Goal: Contribute content: Add original content to the website for others to see

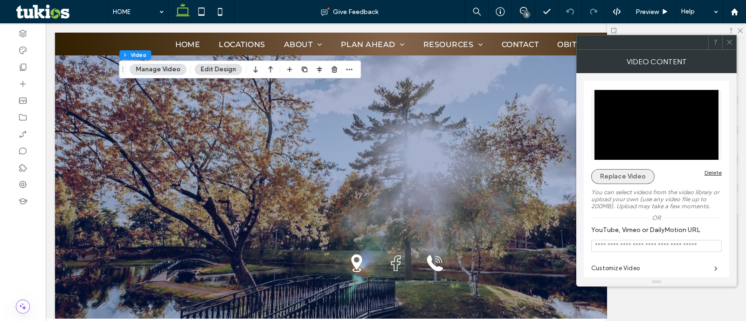
scroll to position [1009, 0]
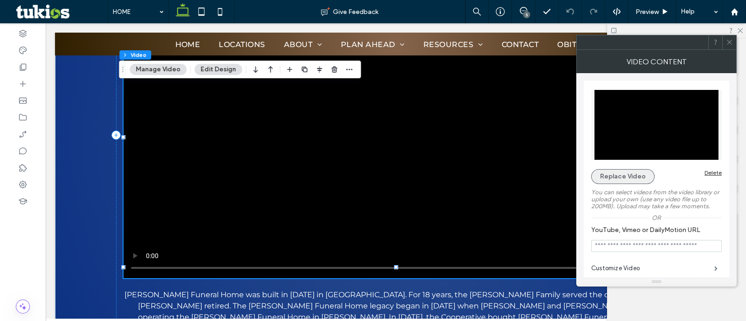
click at [630, 176] on button "Replace Video" at bounding box center [622, 176] width 63 height 15
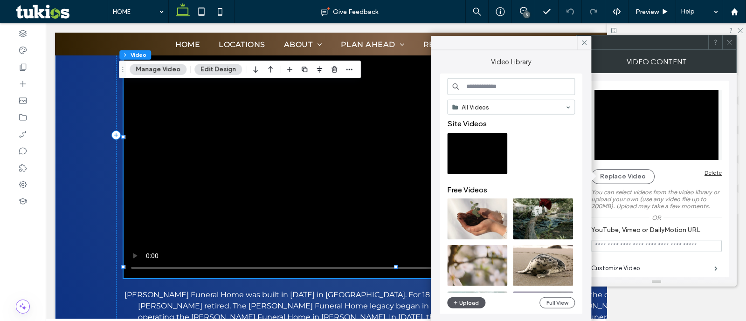
click at [447, 302] on button "Upload" at bounding box center [466, 302] width 38 height 11
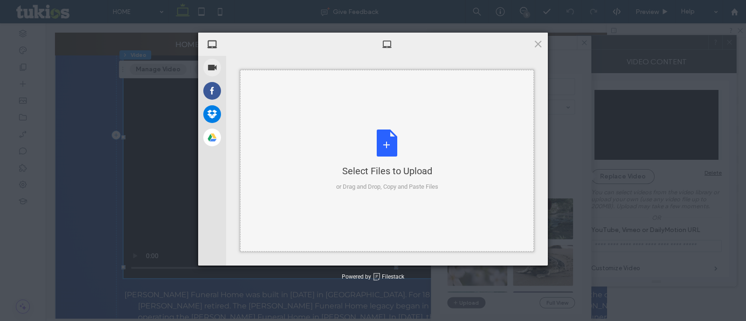
click at [431, 165] on div "Select Files to Upload" at bounding box center [387, 171] width 102 height 13
type input "**********"
click at [538, 37] on div at bounding box center [387, 44] width 322 height 23
click at [538, 42] on span at bounding box center [538, 44] width 10 height 10
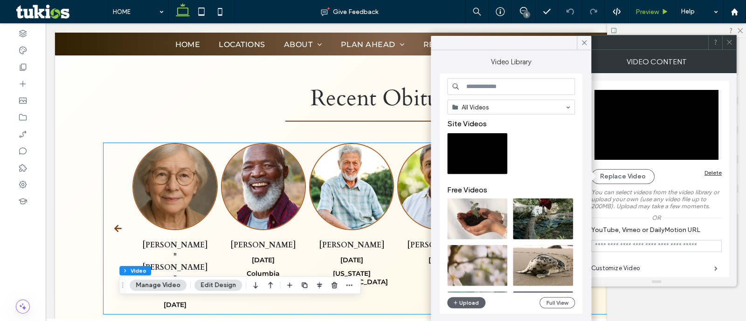
scroll to position [310, 0]
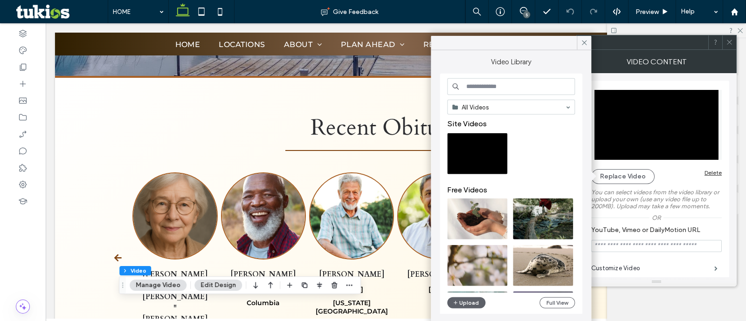
click at [734, 39] on div at bounding box center [729, 42] width 14 height 14
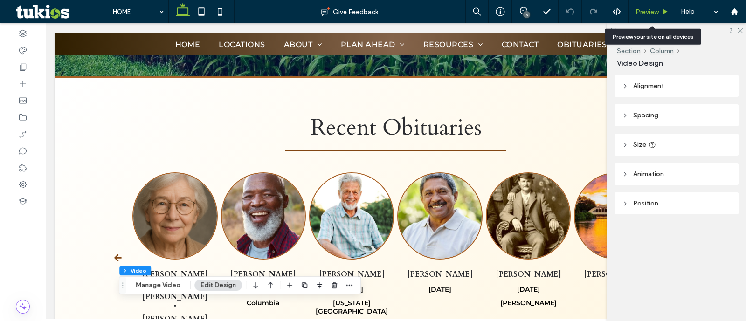
click at [654, 8] on span "Preview" at bounding box center [646, 12] width 23 height 8
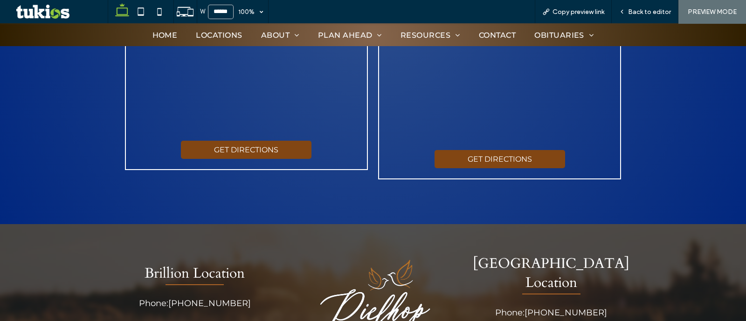
scroll to position [2193, 0]
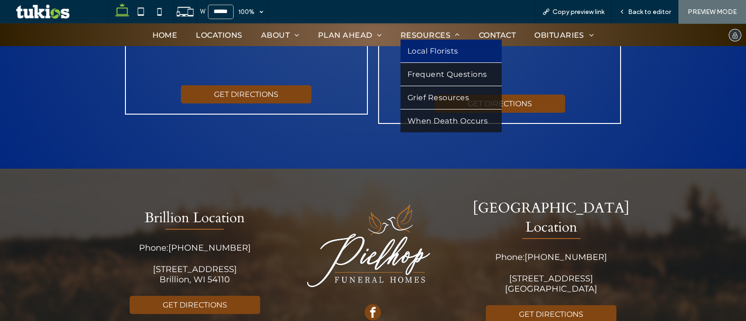
click at [445, 55] on span "Local Florists" at bounding box center [432, 51] width 51 height 9
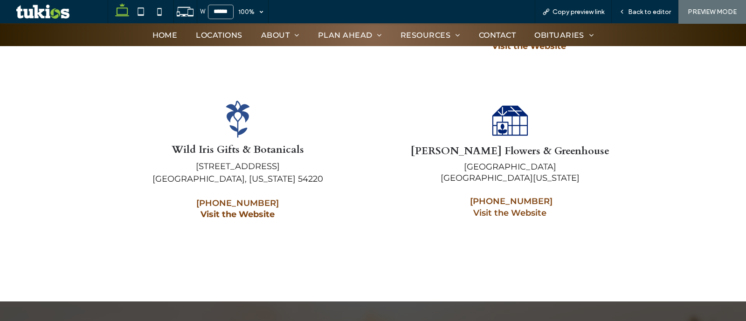
scroll to position [478, 0]
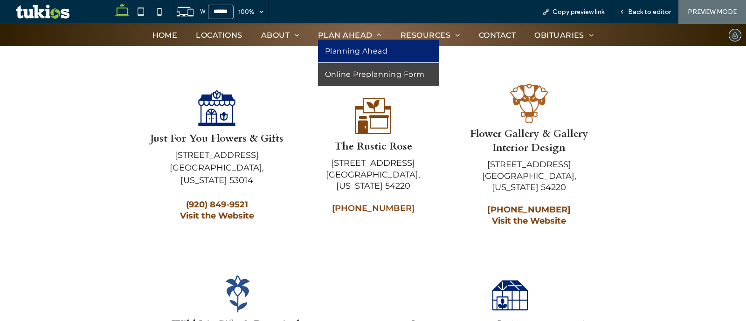
click at [358, 47] on span "Planning Ahead" at bounding box center [356, 51] width 63 height 9
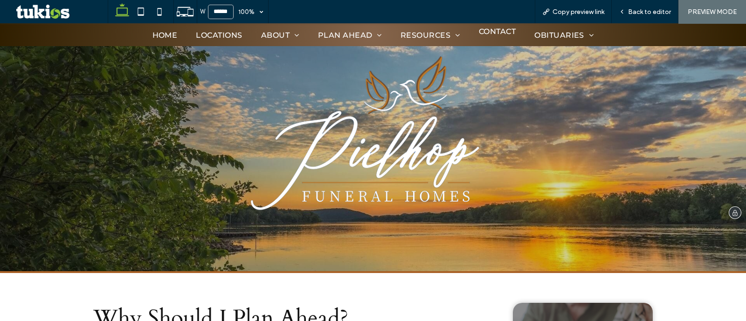
click at [498, 34] on span "CONTACT" at bounding box center [497, 31] width 37 height 9
